Goal: Check status: Check status

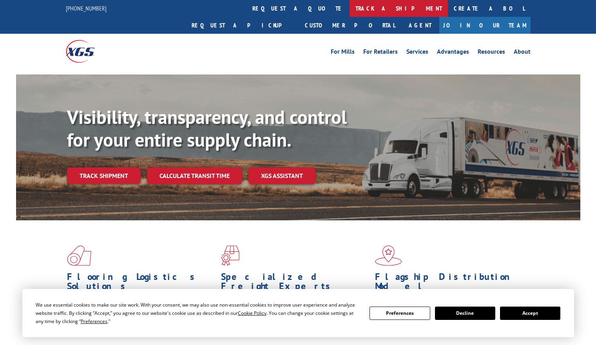
click at [350, 7] on link "track a shipment" at bounding box center [399, 8] width 98 height 17
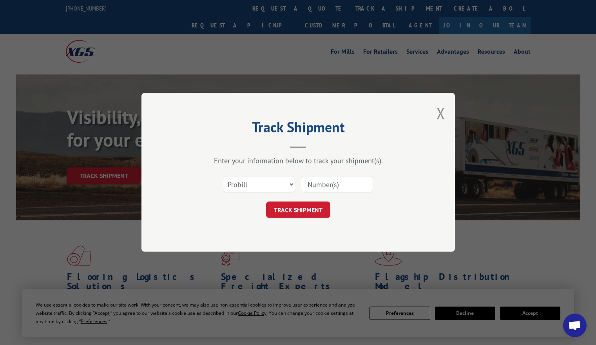
click at [345, 182] on input at bounding box center [337, 184] width 72 height 16
click at [313, 184] on input at bounding box center [337, 184] width 72 height 16
paste input "17603610"
type input "17603610"
click at [285, 206] on button "TRACK SHIPMENT" at bounding box center [298, 210] width 64 height 16
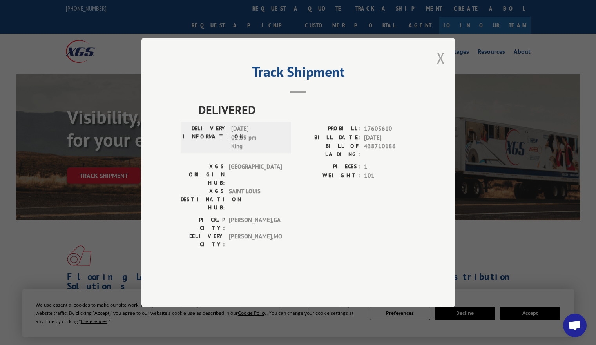
click at [440, 68] on button "Close modal" at bounding box center [441, 57] width 9 height 21
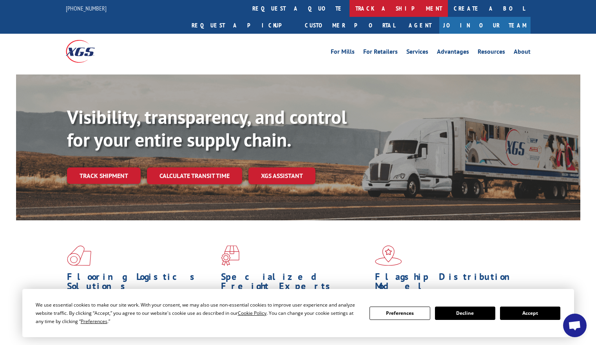
click at [350, 9] on link "track a shipment" at bounding box center [399, 8] width 98 height 17
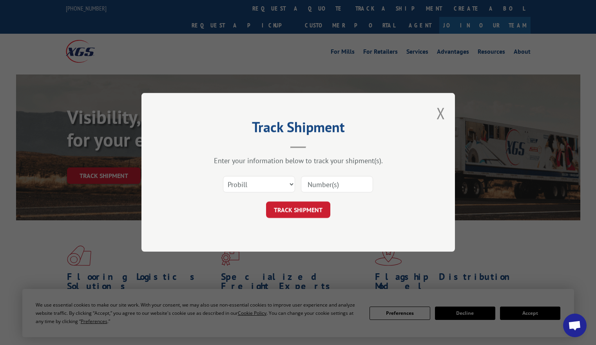
click at [318, 181] on input at bounding box center [337, 184] width 72 height 16
paste input "17622352"
type input "17622352"
click at [322, 209] on button "TRACK SHIPMENT" at bounding box center [298, 210] width 64 height 16
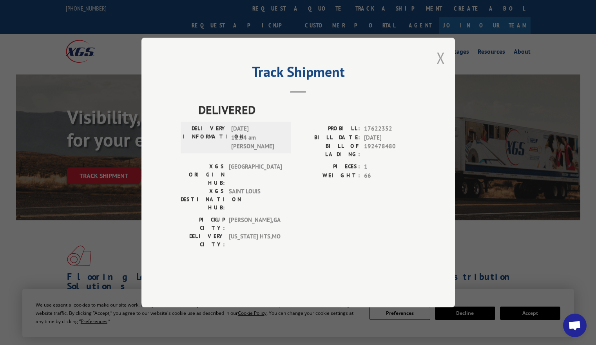
click at [440, 68] on button "Close modal" at bounding box center [441, 57] width 9 height 21
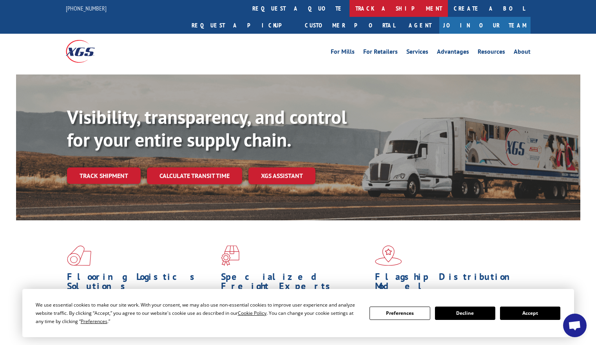
click at [350, 5] on link "track a shipment" at bounding box center [399, 8] width 98 height 17
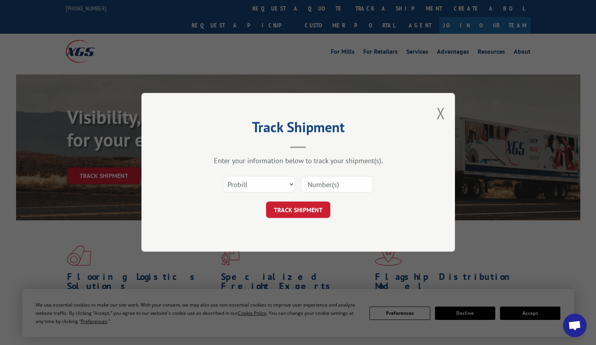
click at [314, 187] on input at bounding box center [337, 184] width 72 height 16
paste input "17622516"
type input "17622516"
click at [307, 209] on button "TRACK SHIPMENT" at bounding box center [298, 210] width 64 height 16
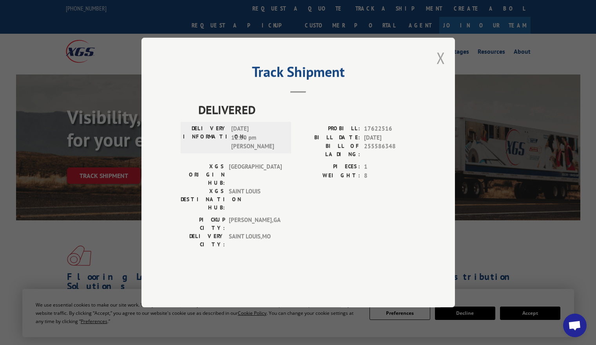
click at [439, 68] on button "Close modal" at bounding box center [441, 57] width 9 height 21
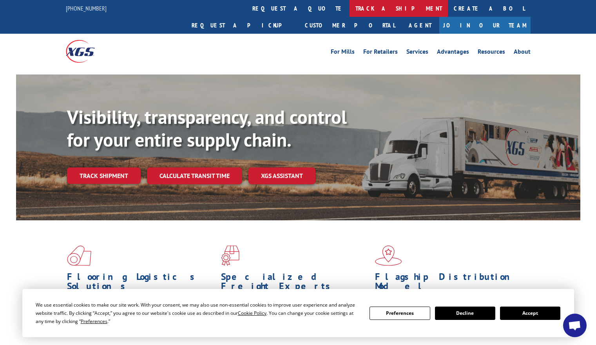
click at [350, 7] on link "track a shipment" at bounding box center [399, 8] width 98 height 17
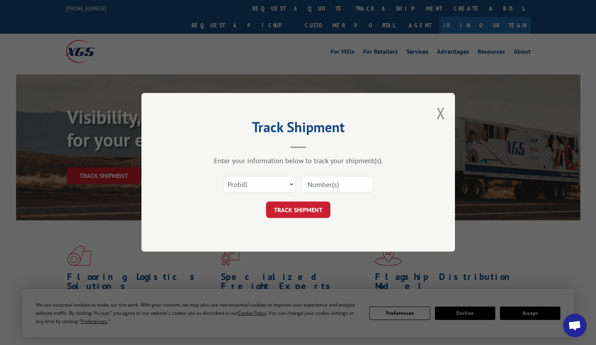
drag, startPoint x: 317, startPoint y: 189, endPoint x: 314, endPoint y: 184, distance: 5.8
click at [316, 187] on input at bounding box center [337, 184] width 72 height 16
paste input "17622355"
type input "17622355"
click at [296, 204] on button "TRACK SHIPMENT" at bounding box center [298, 210] width 64 height 16
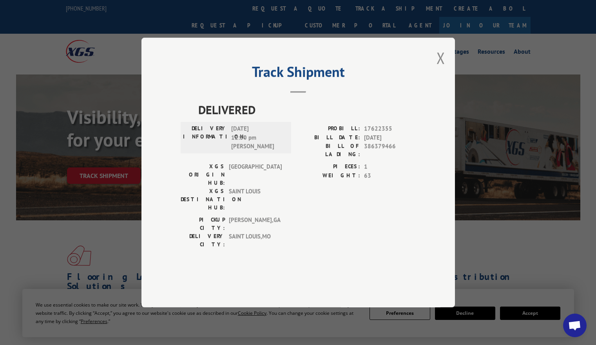
click at [443, 68] on button "Close modal" at bounding box center [441, 57] width 9 height 21
